Goal: Task Accomplishment & Management: Use online tool/utility

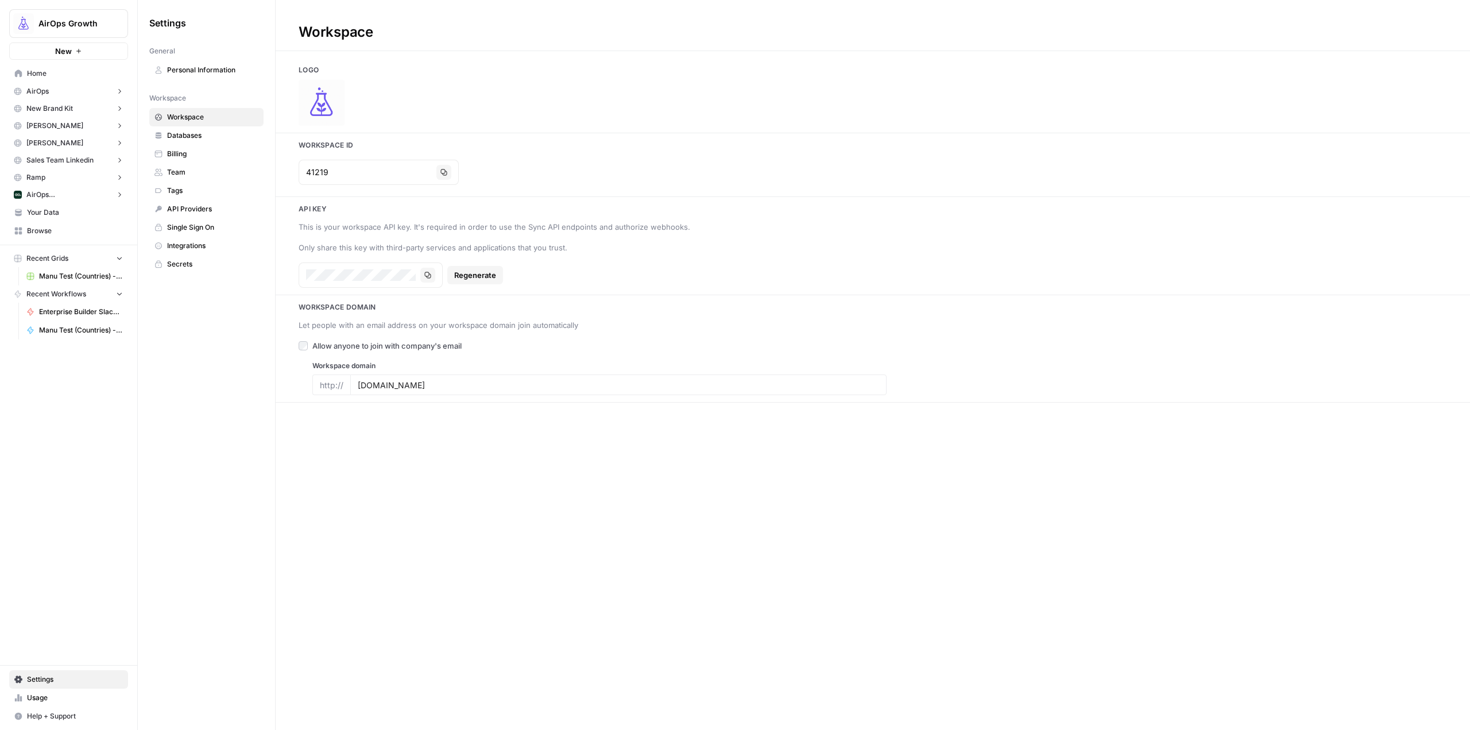
click at [84, 80] on link "Home" at bounding box center [68, 73] width 119 height 18
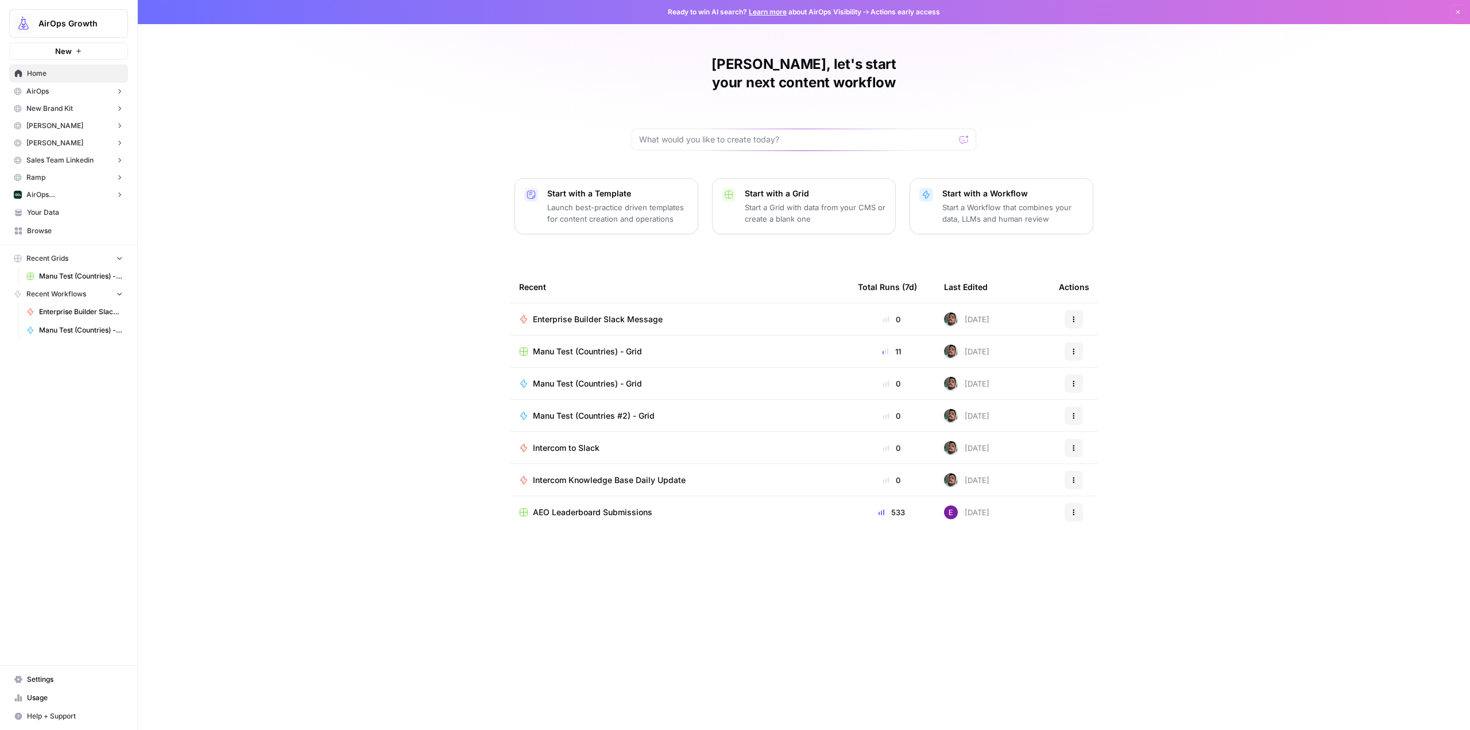
click at [958, 202] on p "Start a Workflow that combines your data, LLMs and human review" at bounding box center [1012, 213] width 141 height 23
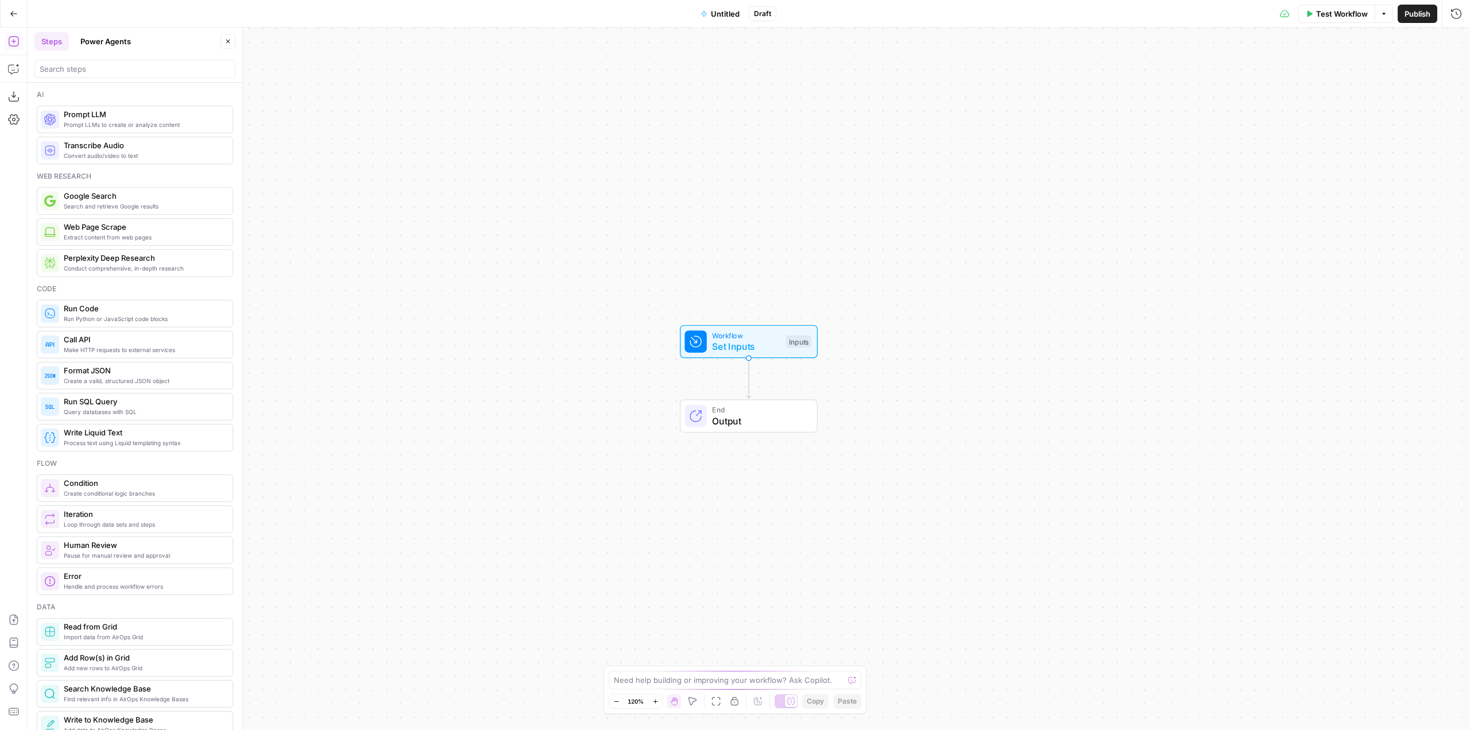
click at [129, 76] on div at bounding box center [134, 69] width 201 height 18
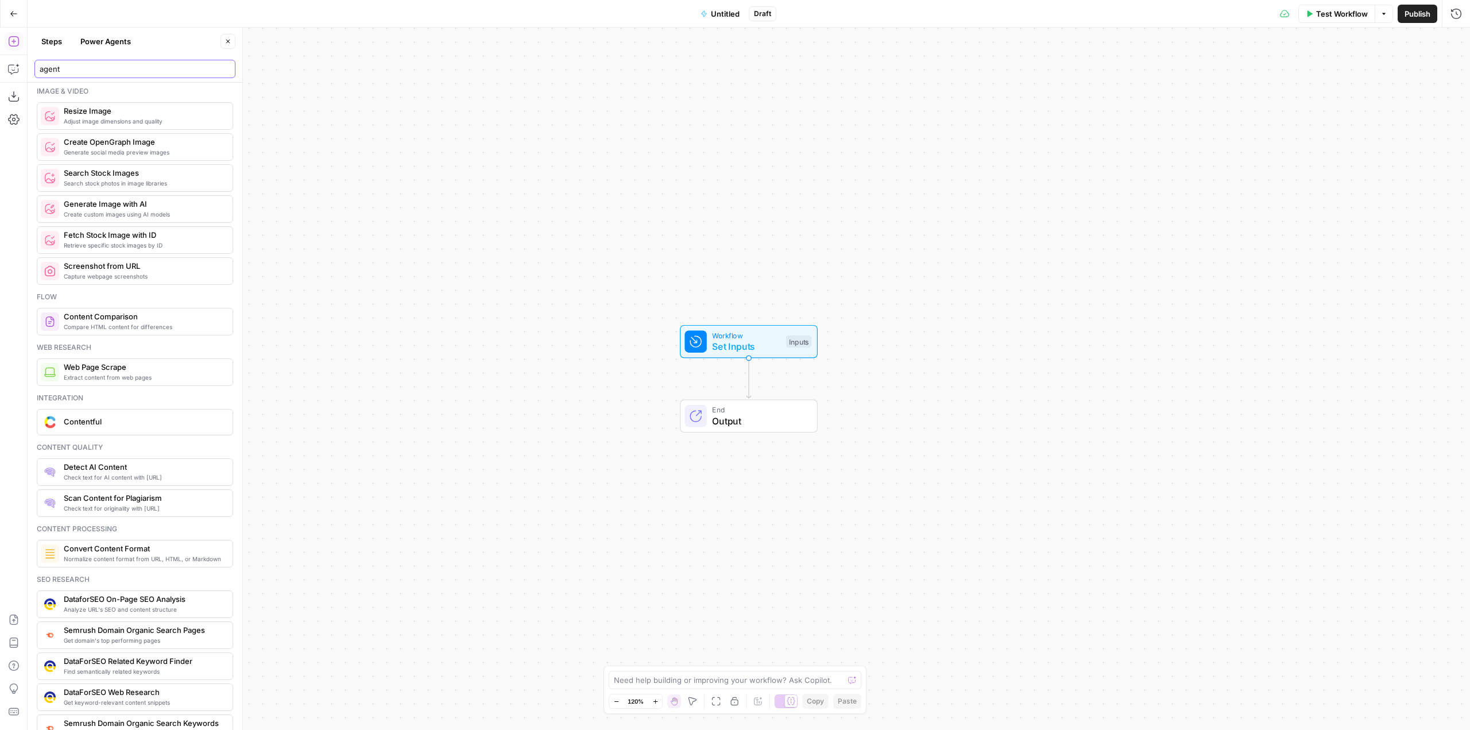
scroll to position [57, 0]
type input "agent"
